Goal: Information Seeking & Learning: Learn about a topic

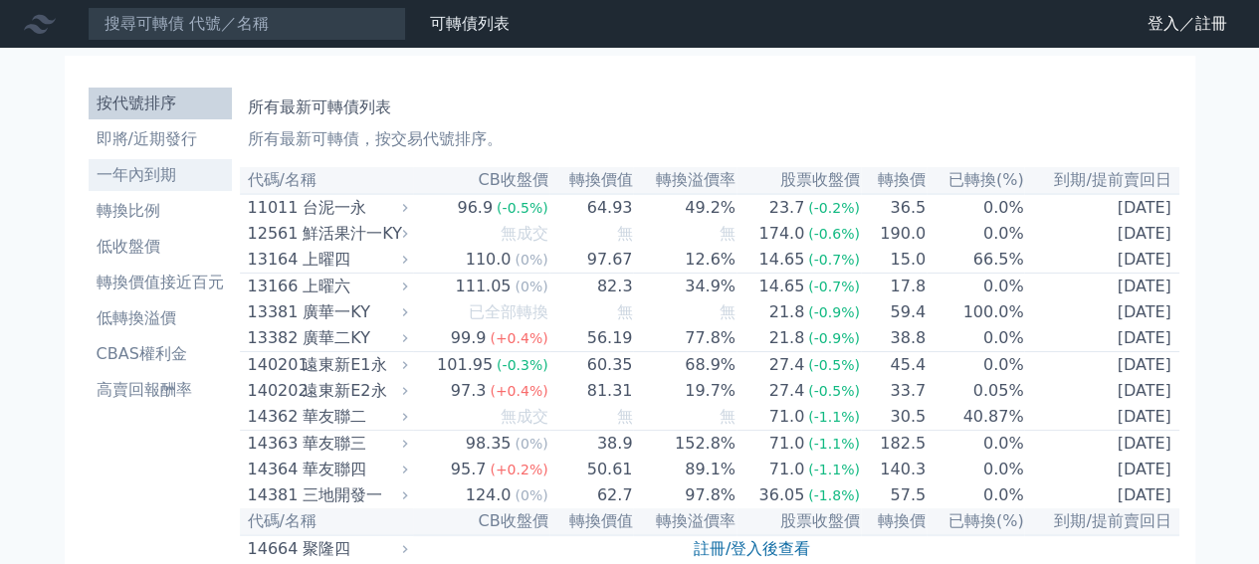
click at [173, 174] on li "一年內到期" at bounding box center [160, 175] width 143 height 24
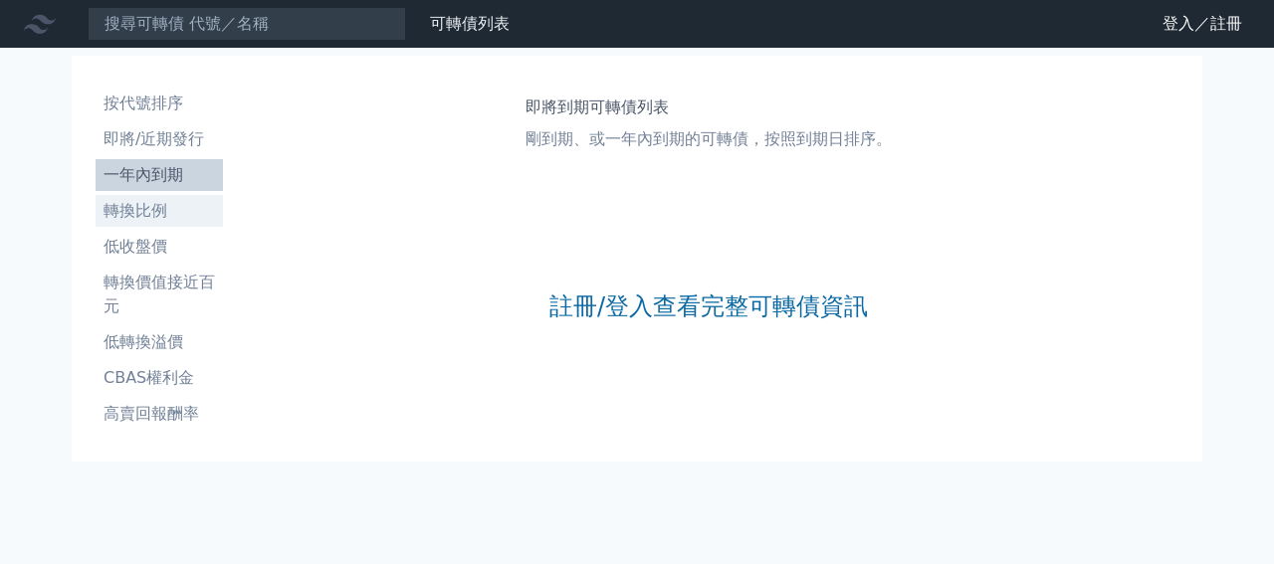
click at [140, 205] on li "轉換比例" at bounding box center [159, 211] width 127 height 24
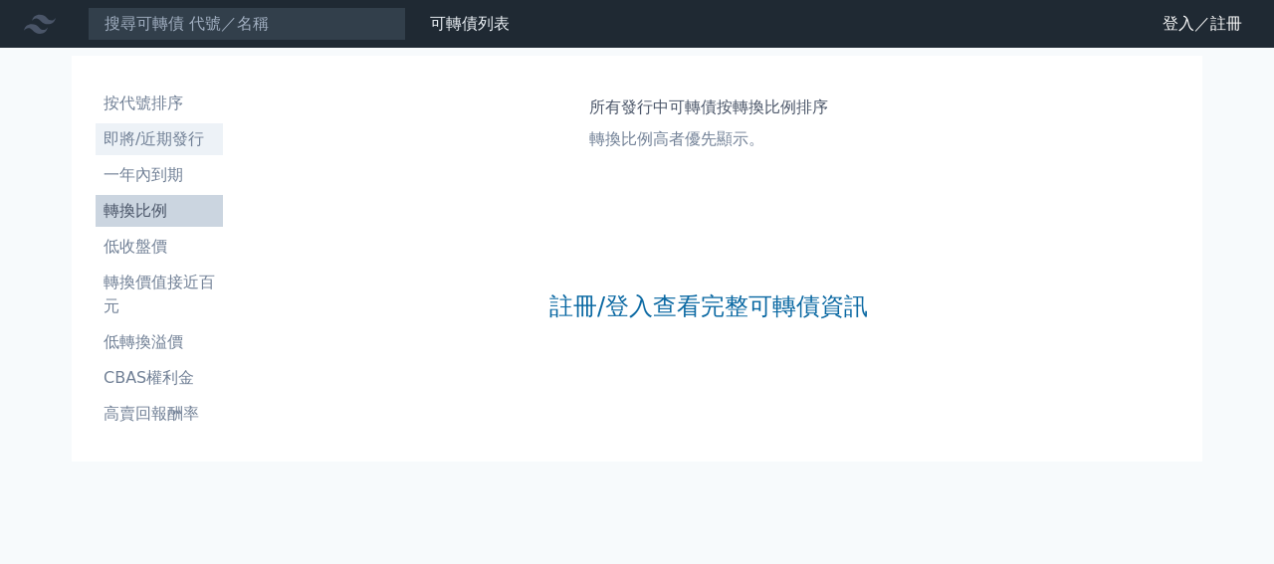
click at [160, 130] on li "即將/近期發行" at bounding box center [159, 139] width 127 height 24
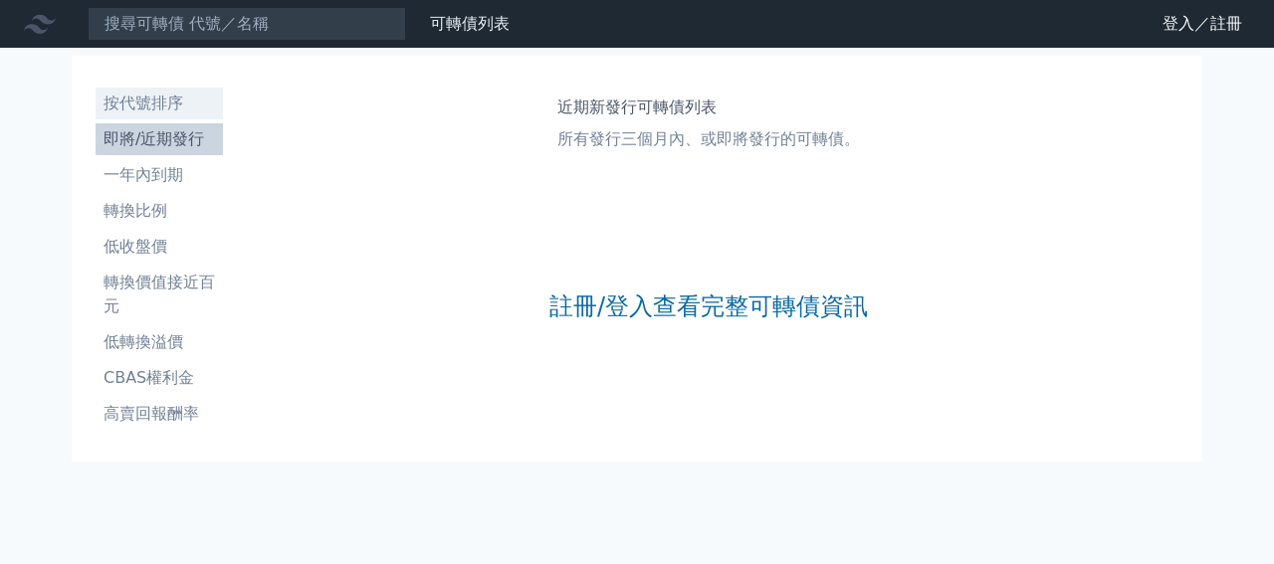
click at [159, 103] on li "按代號排序" at bounding box center [159, 104] width 127 height 24
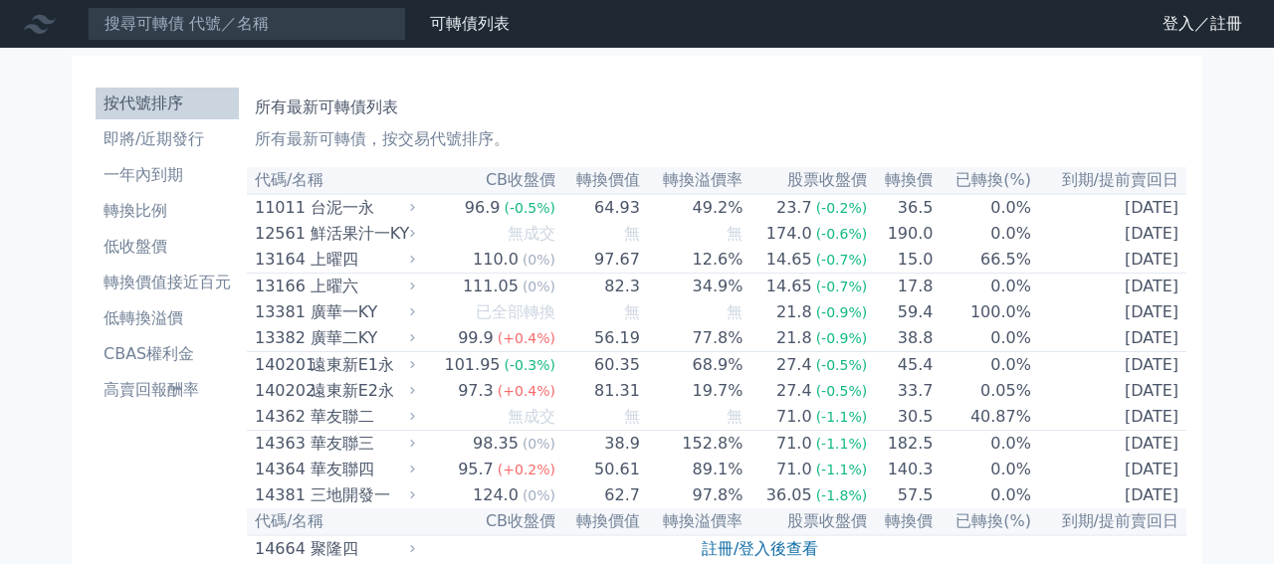
click at [159, 103] on li "按代號排序" at bounding box center [167, 104] width 143 height 24
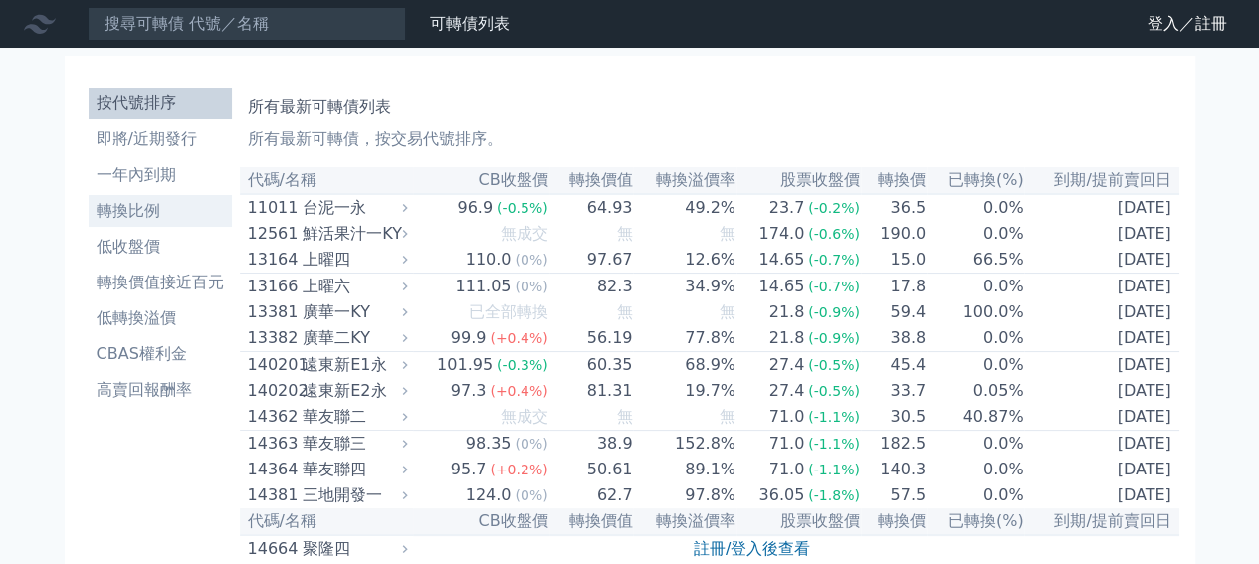
click at [139, 214] on li "轉換比例" at bounding box center [160, 211] width 143 height 24
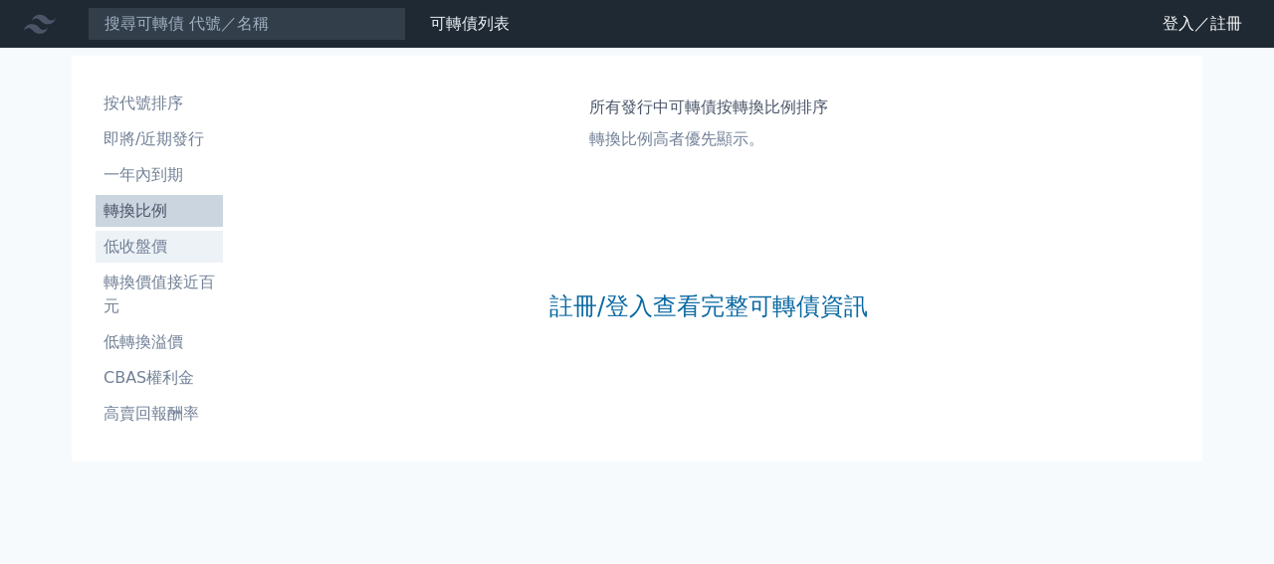
click at [143, 246] on li "低收盤價" at bounding box center [159, 247] width 127 height 24
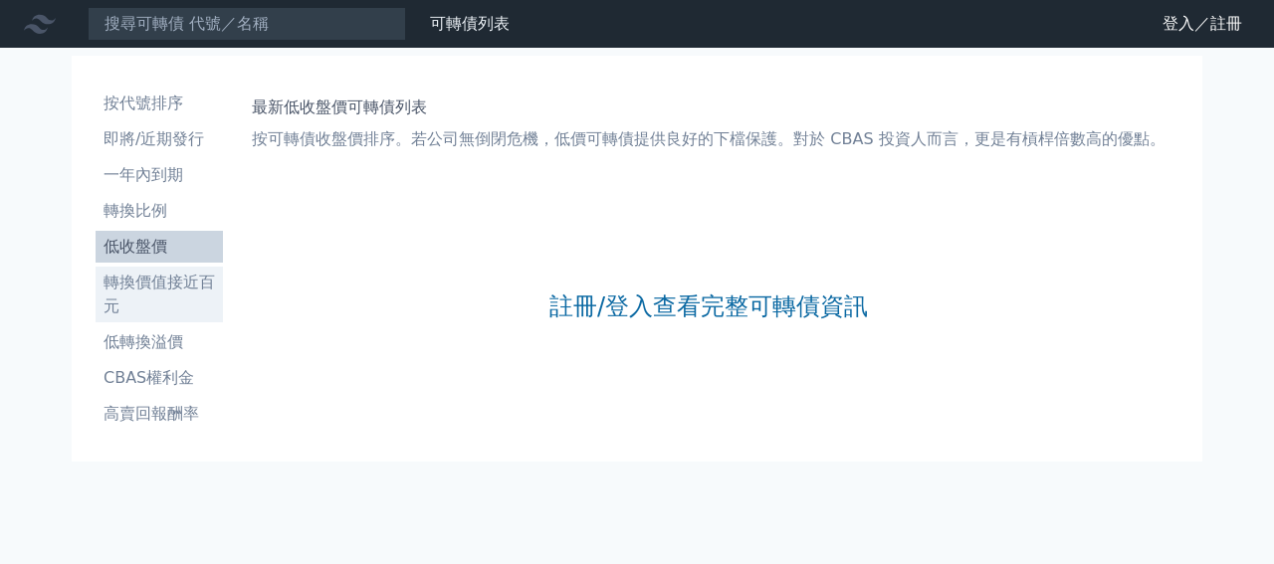
click at [160, 285] on li "轉換價值接近百元" at bounding box center [159, 295] width 127 height 48
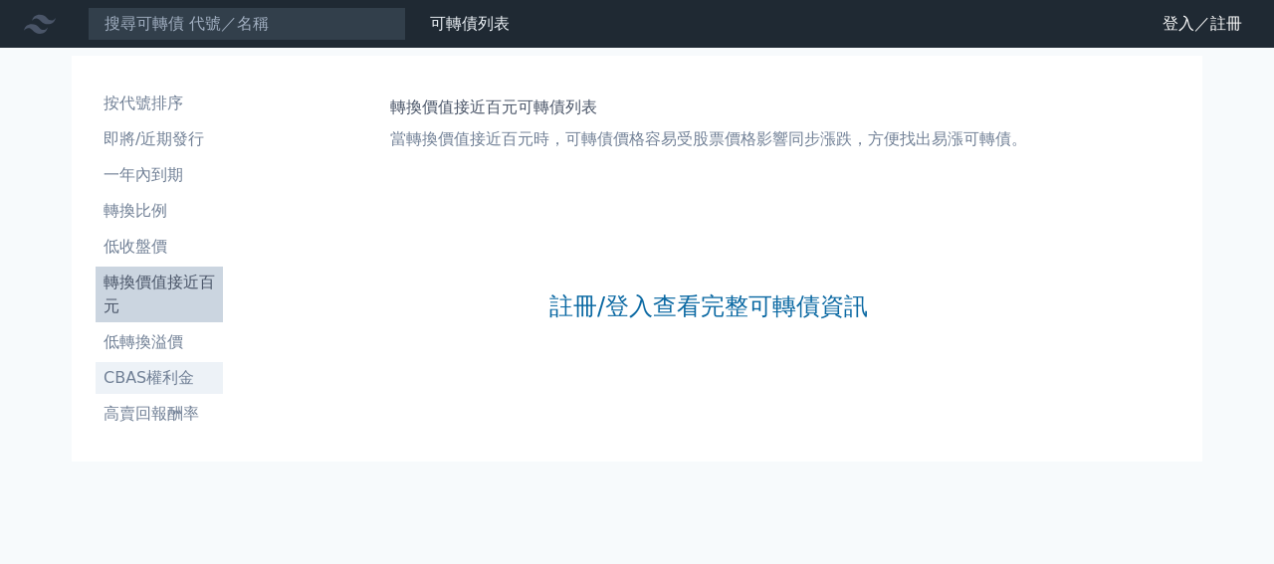
click at [147, 384] on li "CBAS權利金" at bounding box center [159, 378] width 127 height 24
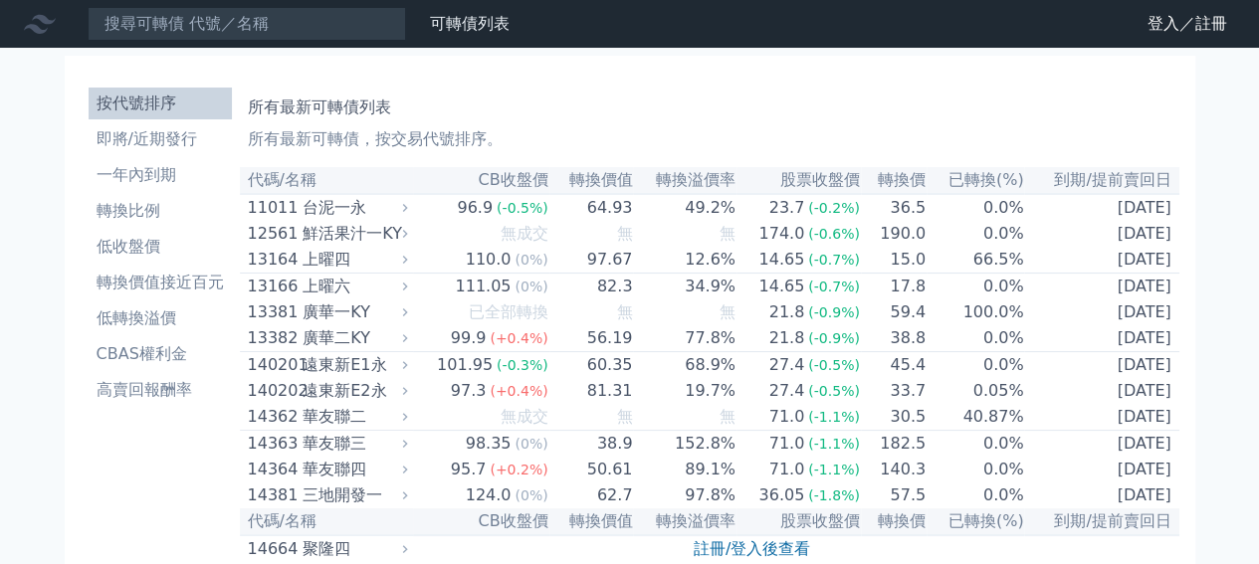
click at [326, 214] on div "台泥一永" at bounding box center [353, 208] width 101 height 24
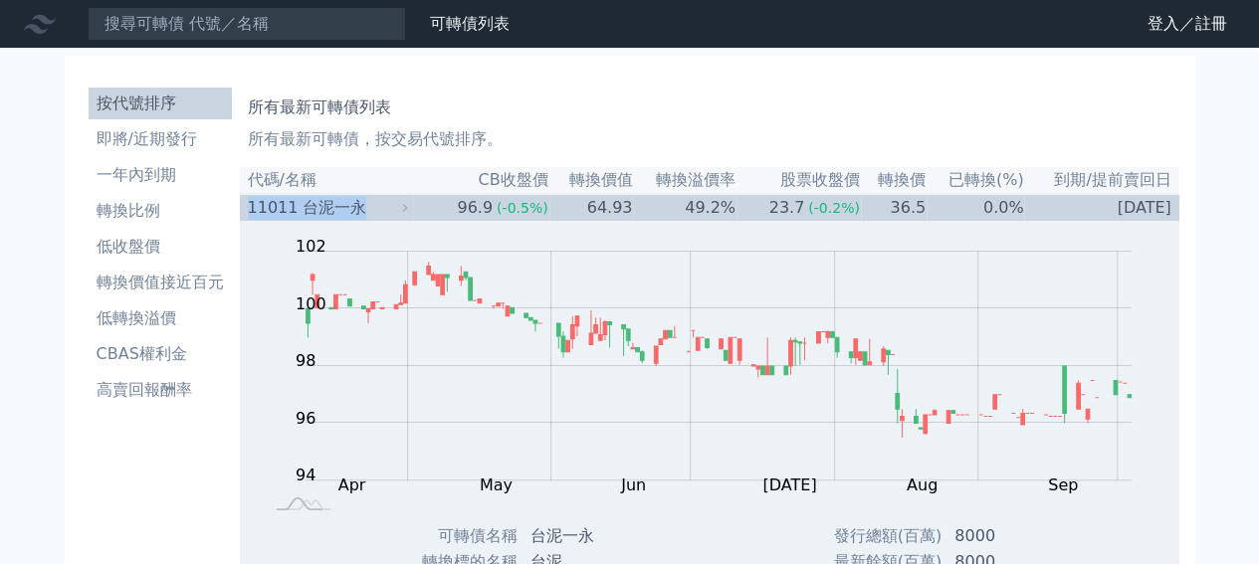
click at [326, 214] on div "台泥一永" at bounding box center [353, 208] width 101 height 24
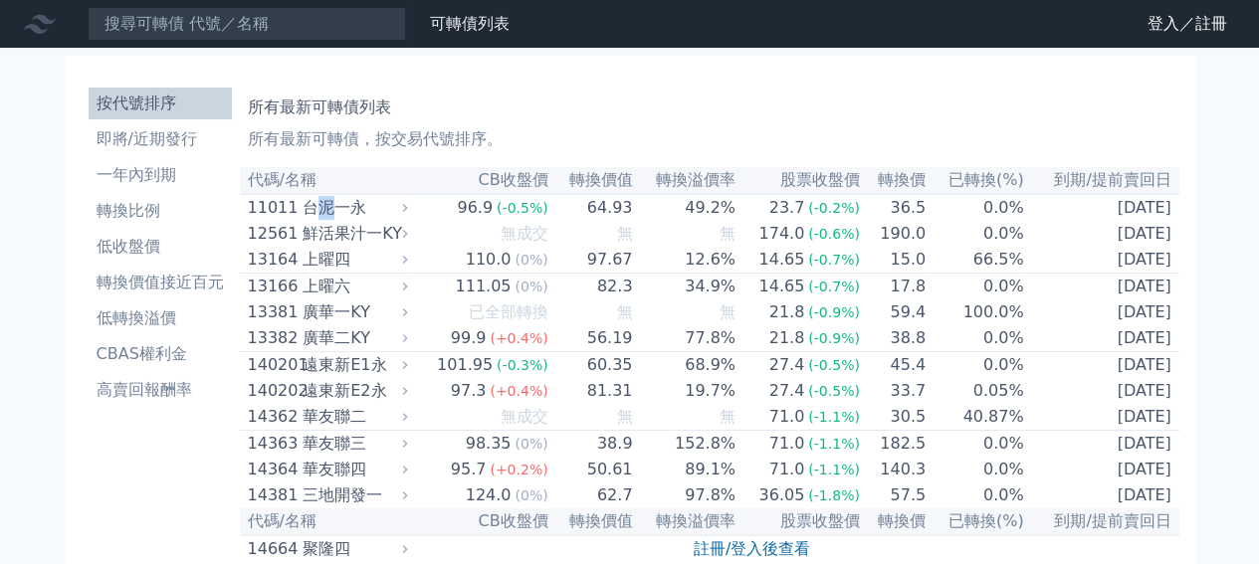
click at [326, 214] on div "台泥一永" at bounding box center [353, 208] width 101 height 24
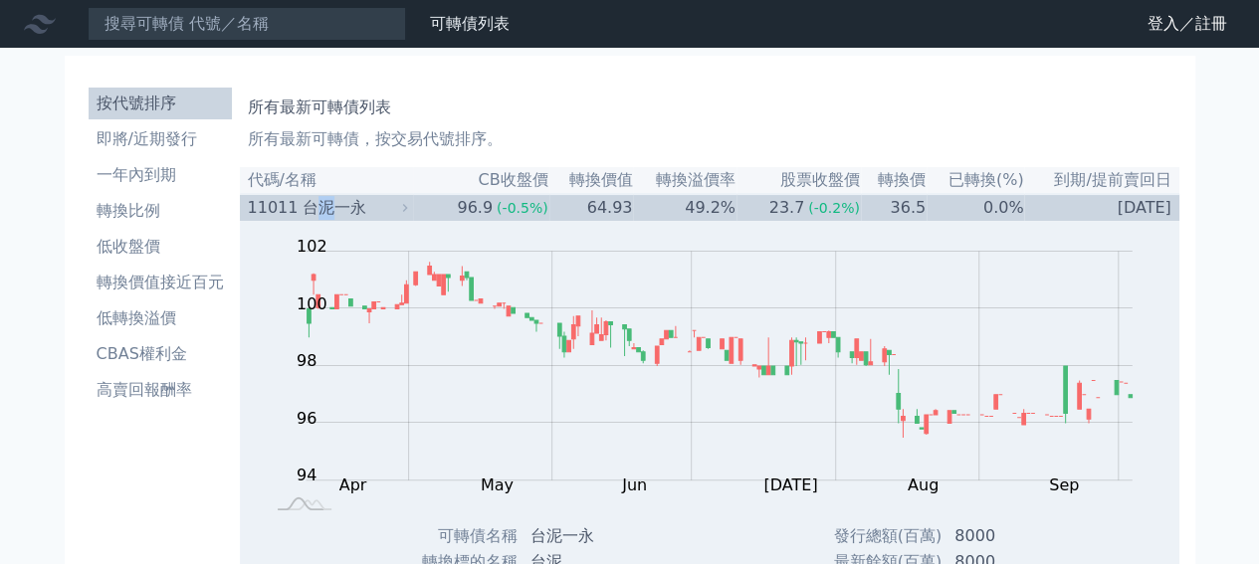
click at [326, 214] on div "台泥一永" at bounding box center [353, 208] width 101 height 24
click at [518, 176] on th "CB收盤價" at bounding box center [481, 180] width 136 height 27
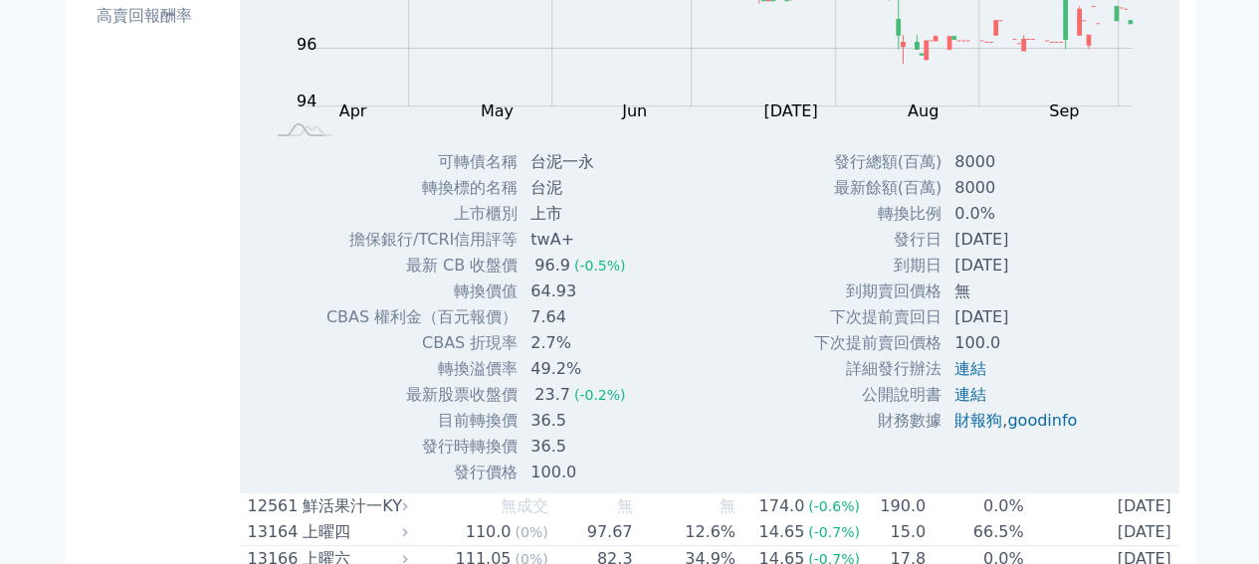
scroll to position [697, 0]
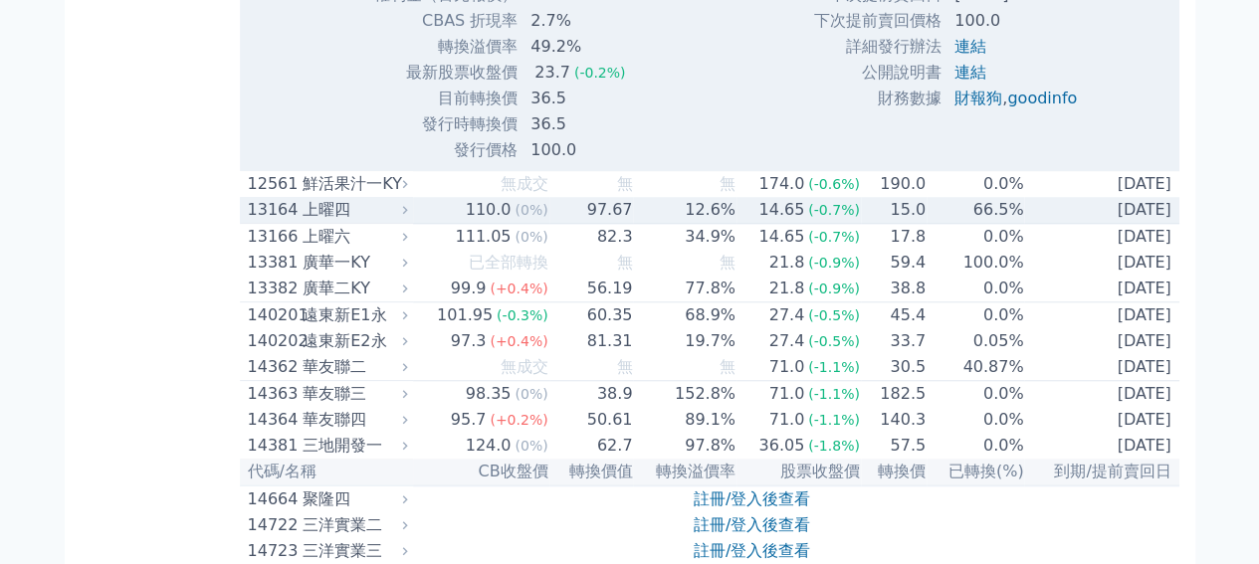
click at [316, 221] on div "上曜四" at bounding box center [353, 210] width 101 height 24
click at [344, 214] on div "上曜四" at bounding box center [353, 210] width 101 height 24
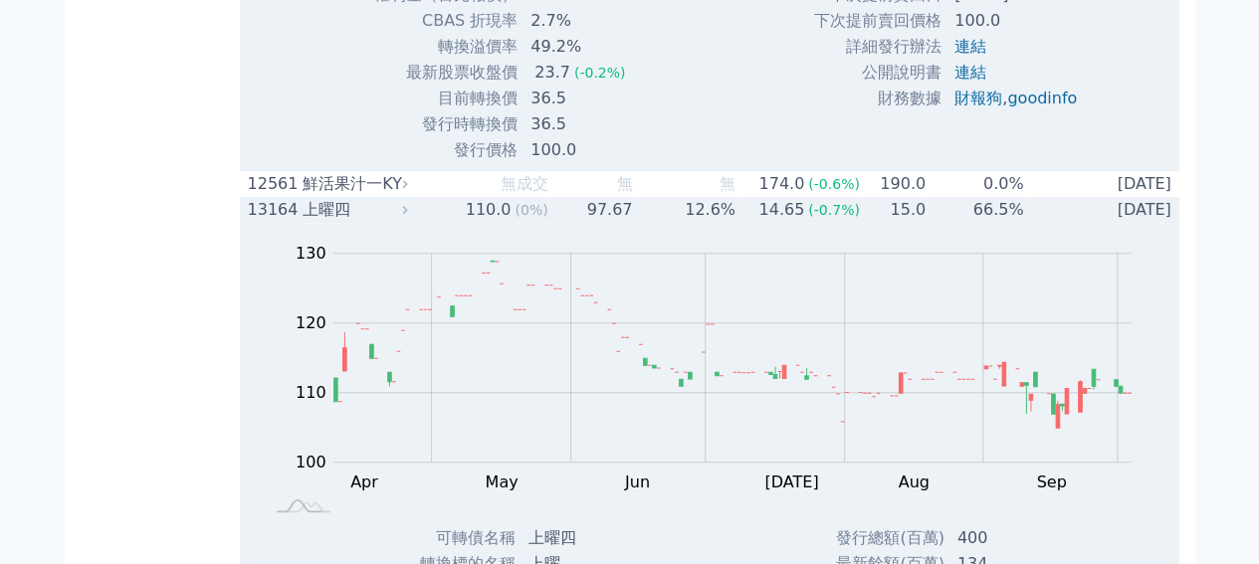
click at [344, 214] on div "上曜四" at bounding box center [353, 210] width 101 height 24
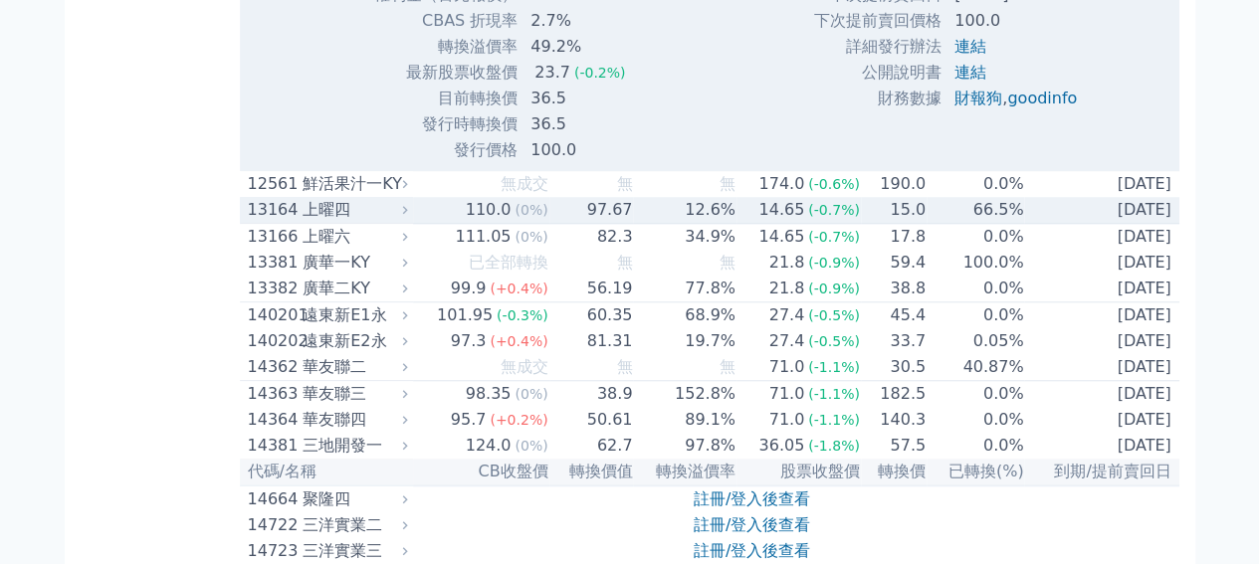
click at [344, 214] on div "上曜四" at bounding box center [353, 210] width 101 height 24
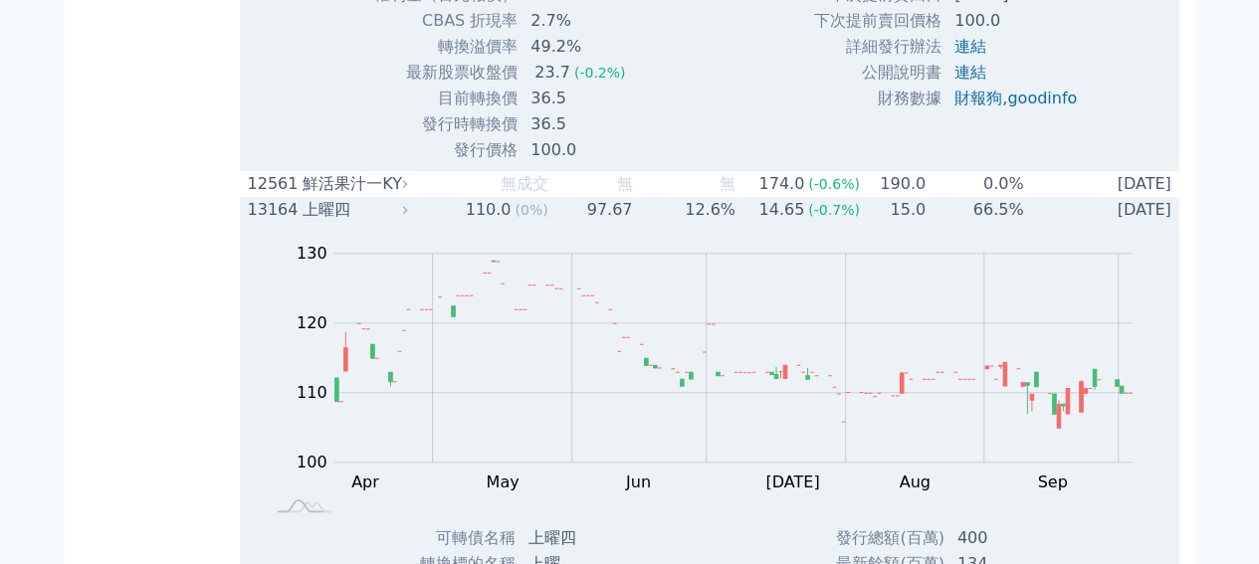
click at [344, 214] on div "上曜四" at bounding box center [353, 210] width 101 height 24
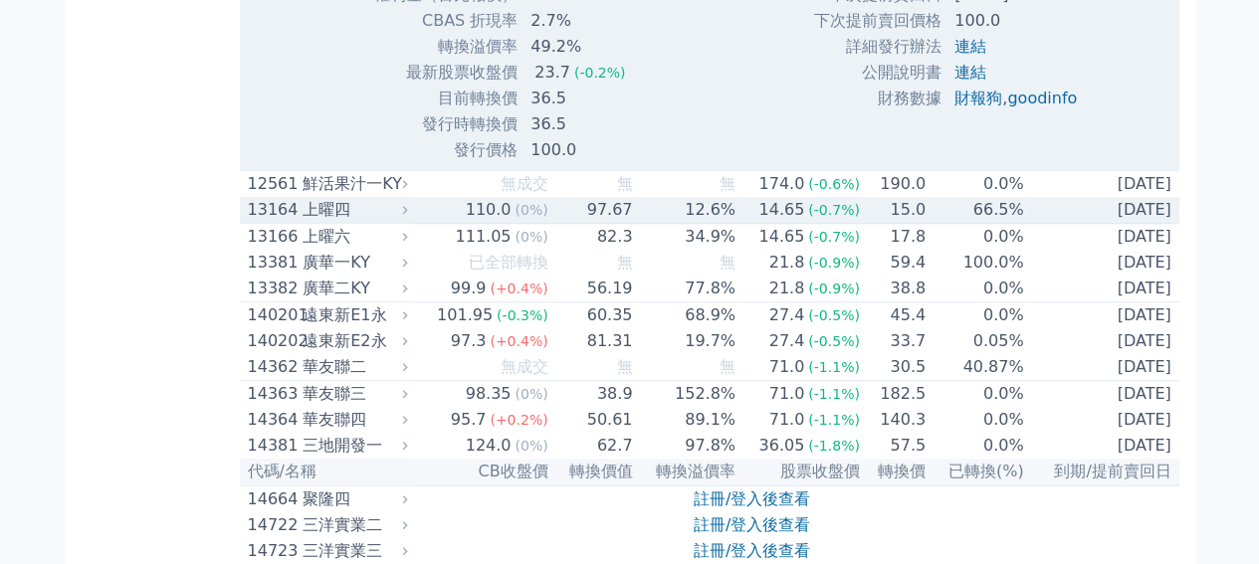
click at [344, 214] on div "上曜四" at bounding box center [353, 210] width 101 height 24
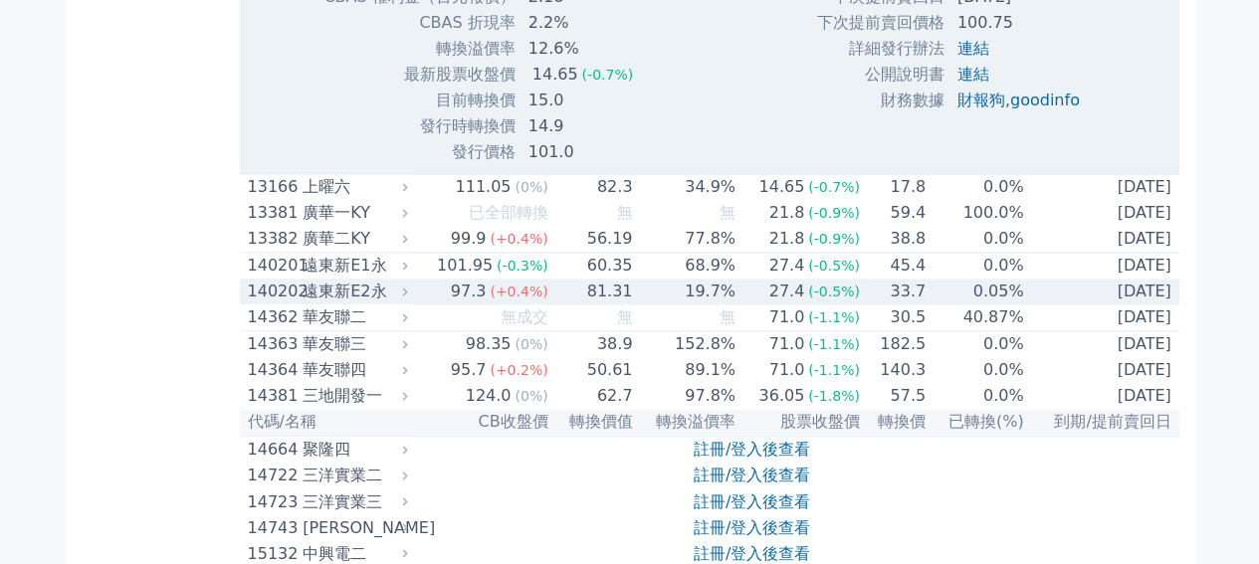
scroll to position [995, 0]
